Goal: Task Accomplishment & Management: Use online tool/utility

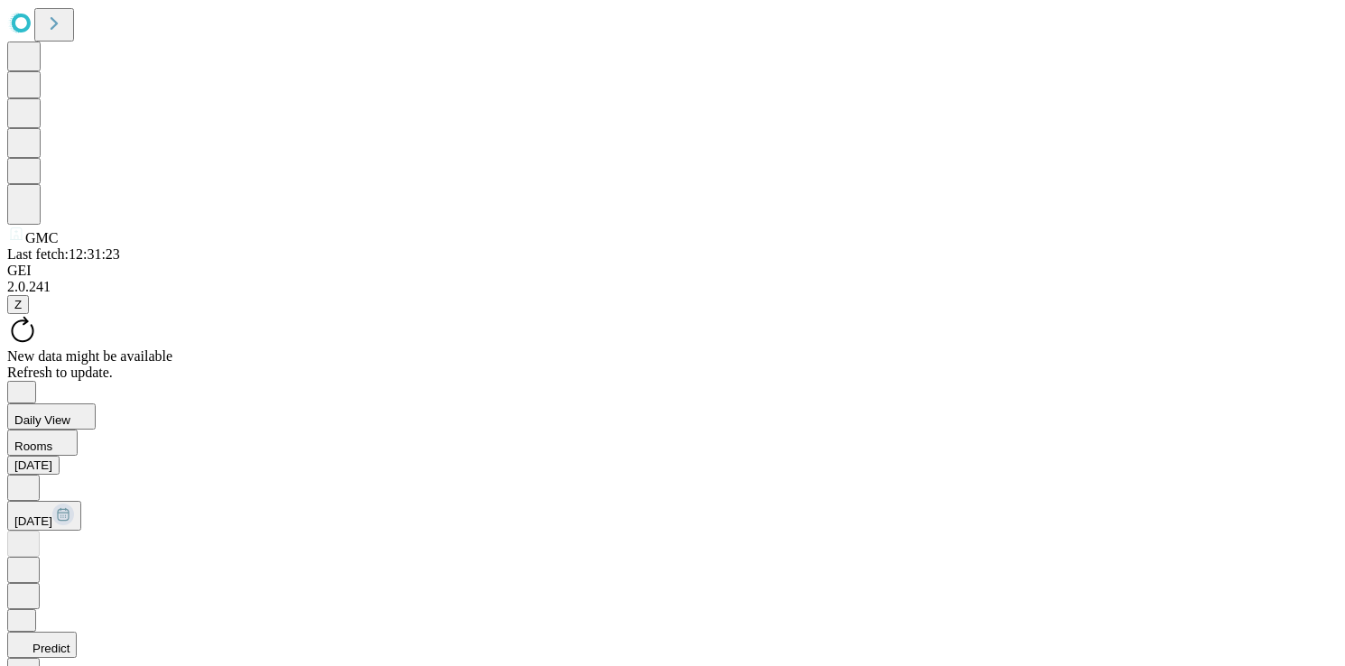
scroll to position [460, 0]
click at [25, 387] on icon "Close" at bounding box center [21, 390] width 7 height 7
